Goal: Task Accomplishment & Management: Use online tool/utility

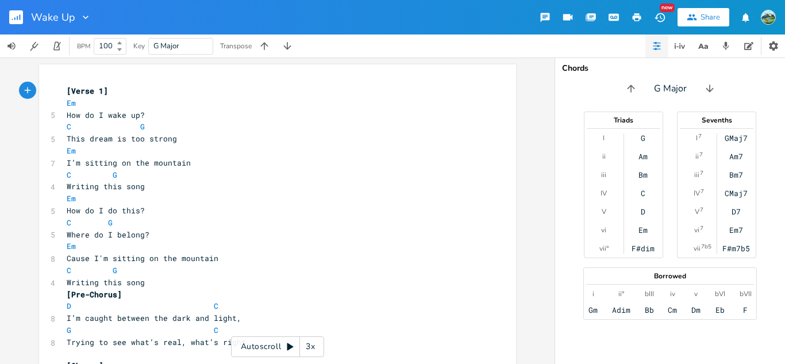
click at [319, 163] on pre "I’m sitting on the mountain" at bounding box center [271, 163] width 415 height 12
type textarea "mountain"
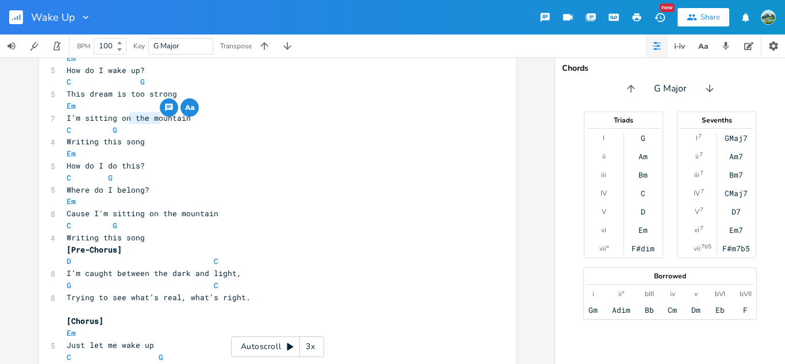
scroll to position [49, 0]
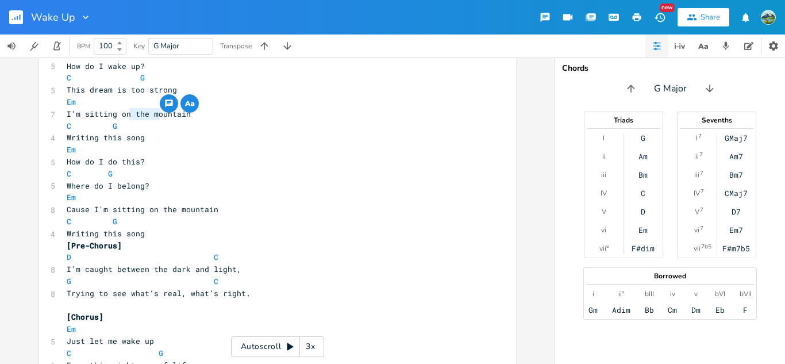
click at [362, 194] on pre "Em" at bounding box center [271, 197] width 415 height 12
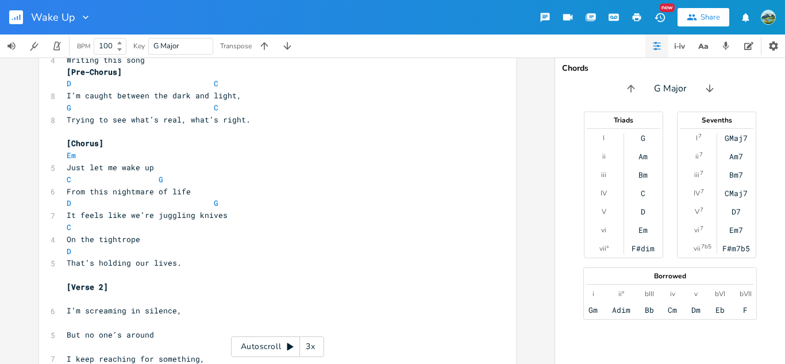
scroll to position [241, 0]
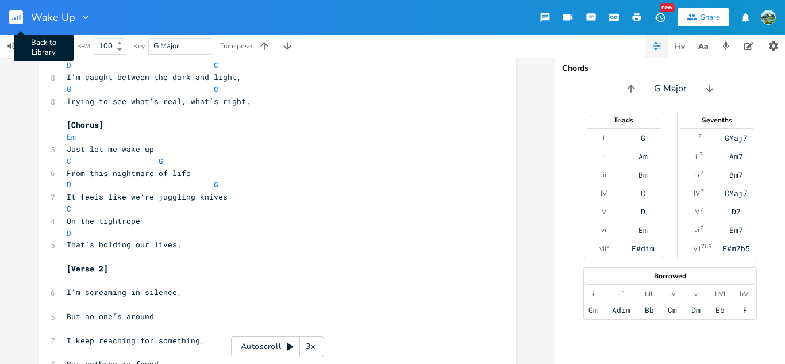
click at [16, 18] on rect "button" at bounding box center [16, 17] width 14 height 14
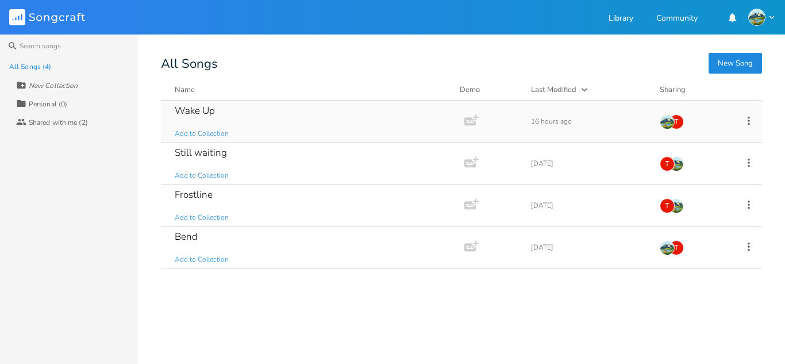
click at [305, 127] on div "Wake Up Add to Collection" at bounding box center [310, 121] width 271 height 41
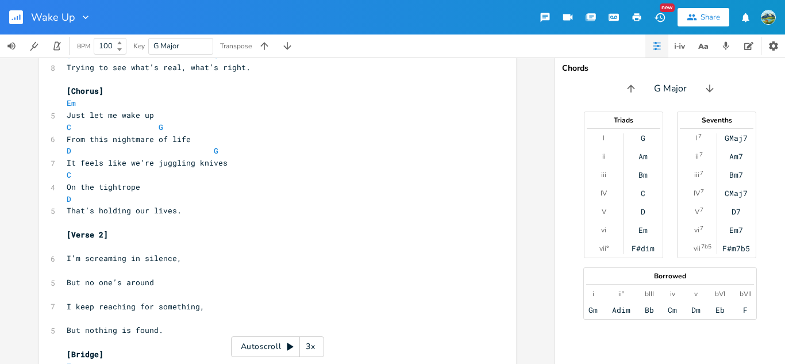
scroll to position [13, 0]
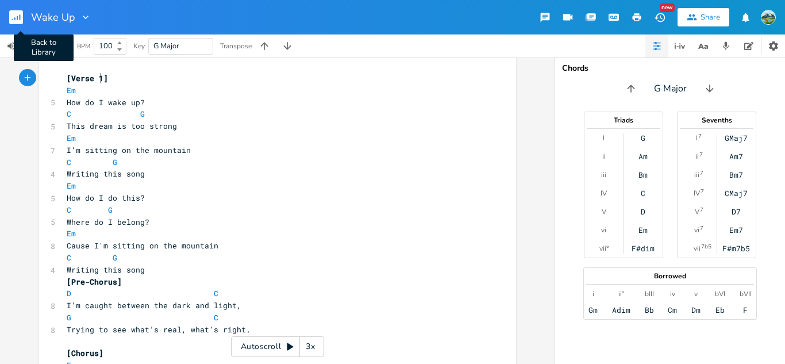
click at [16, 18] on rect "button" at bounding box center [16, 17] width 14 height 14
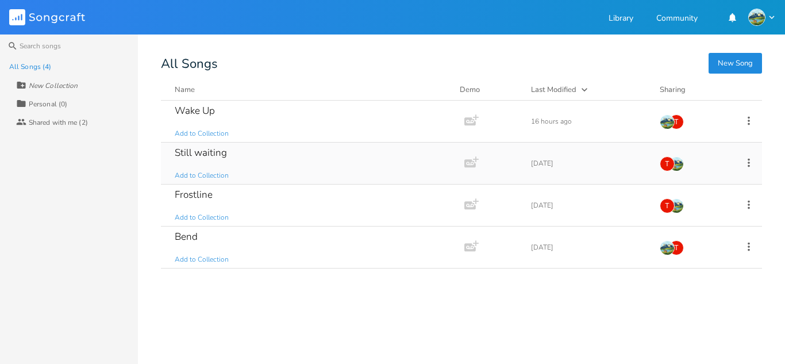
click at [275, 157] on div "Still waiting Add to Collection" at bounding box center [310, 163] width 271 height 41
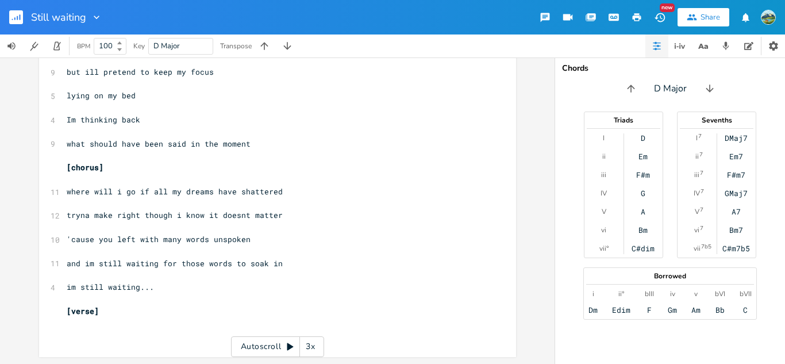
scroll to position [13, 0]
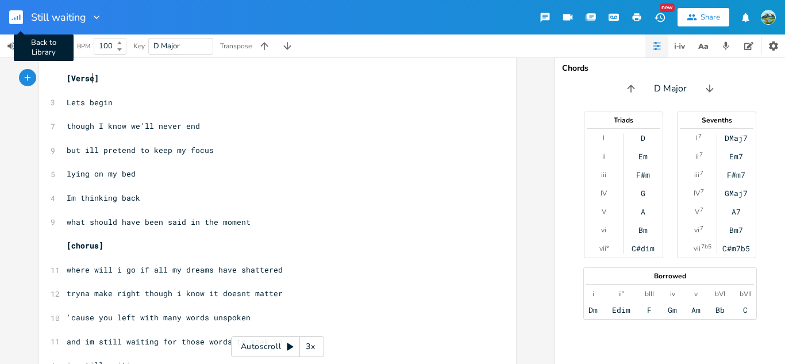
click at [13, 12] on rect "button" at bounding box center [16, 17] width 14 height 14
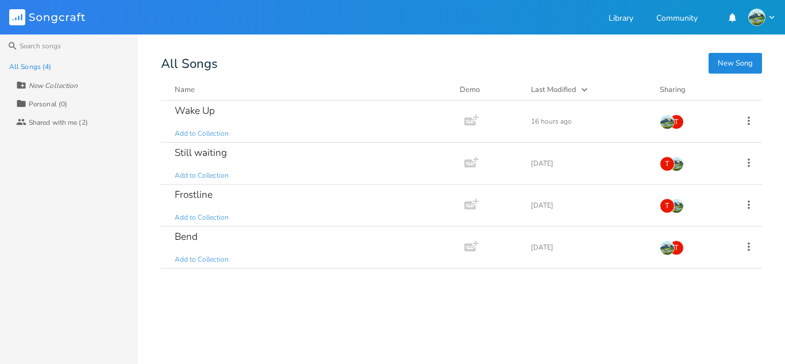
click at [548, 342] on div "Wake Up Add to Collection Add Demo 16 hours ago T Still waiting Add to Collecti…" at bounding box center [461, 228] width 601 height 254
click at [355, 82] on div "New Song All Songs Name Demo Last Modified Sharing Wake Up Add to Collection Ad…" at bounding box center [473, 205] width 624 height 297
click at [271, 218] on div "Frostline Add to Collection" at bounding box center [310, 204] width 271 height 41
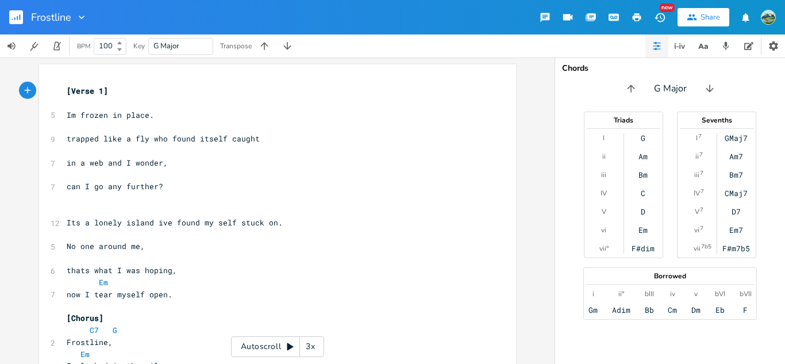
click at [14, 16] on rect "button" at bounding box center [16, 17] width 14 height 14
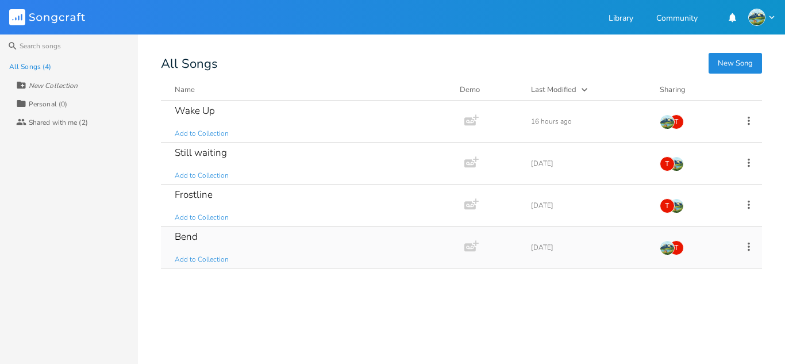
click at [218, 256] on div "Add to Collection" at bounding box center [202, 259] width 54 height 7
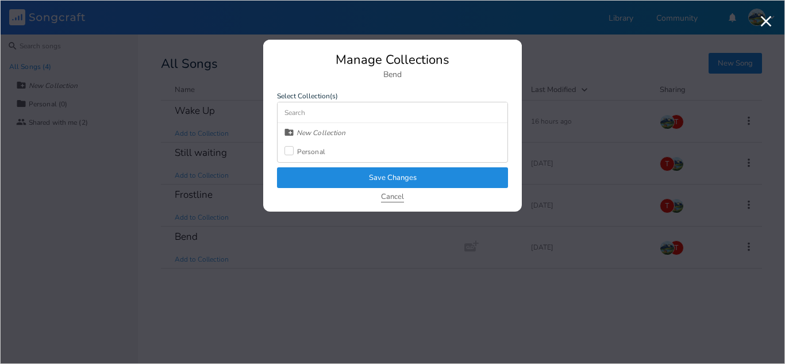
click at [387, 202] on button "Cancel" at bounding box center [392, 197] width 23 height 10
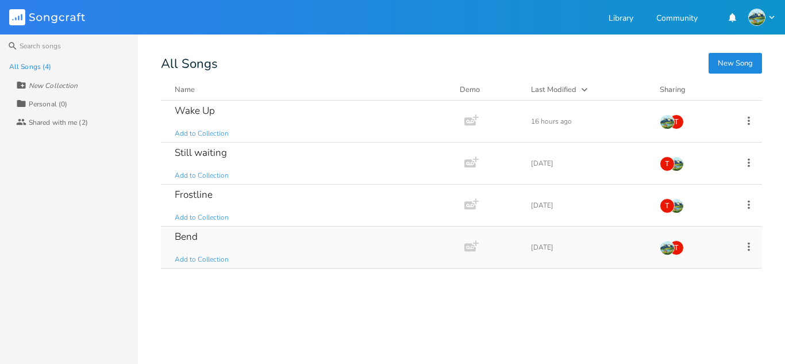
click at [284, 231] on div "Bend Add to Collection" at bounding box center [310, 246] width 271 height 41
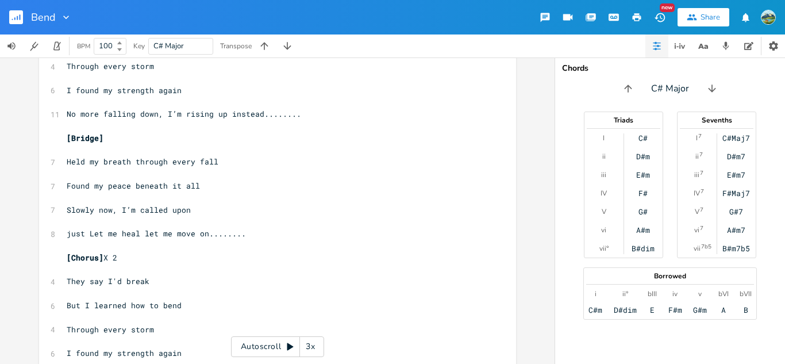
scroll to position [790, 0]
